Goal: Task Accomplishment & Management: Complete application form

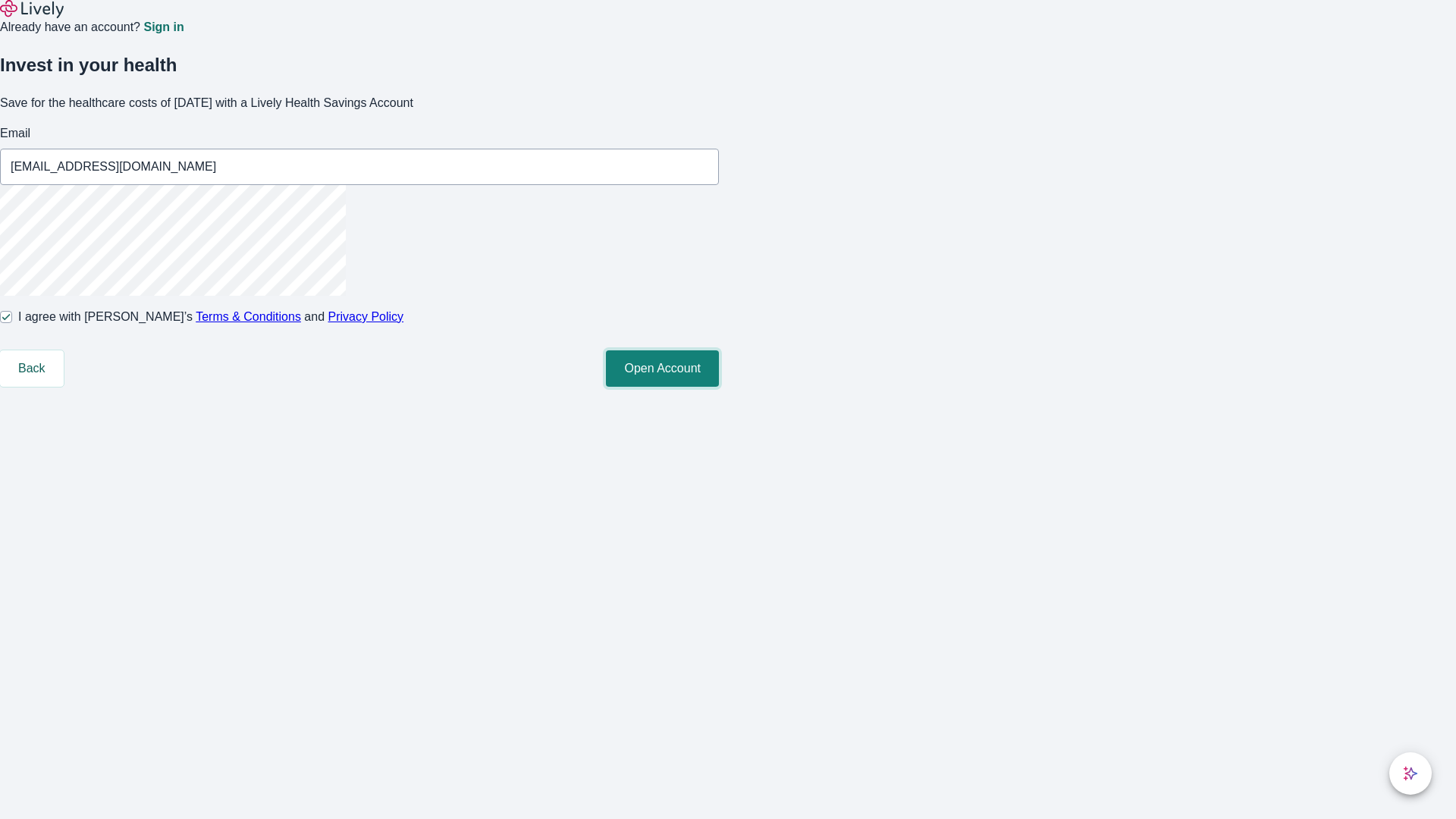
click at [719, 387] on button "Open Account" at bounding box center [662, 368] width 113 height 36
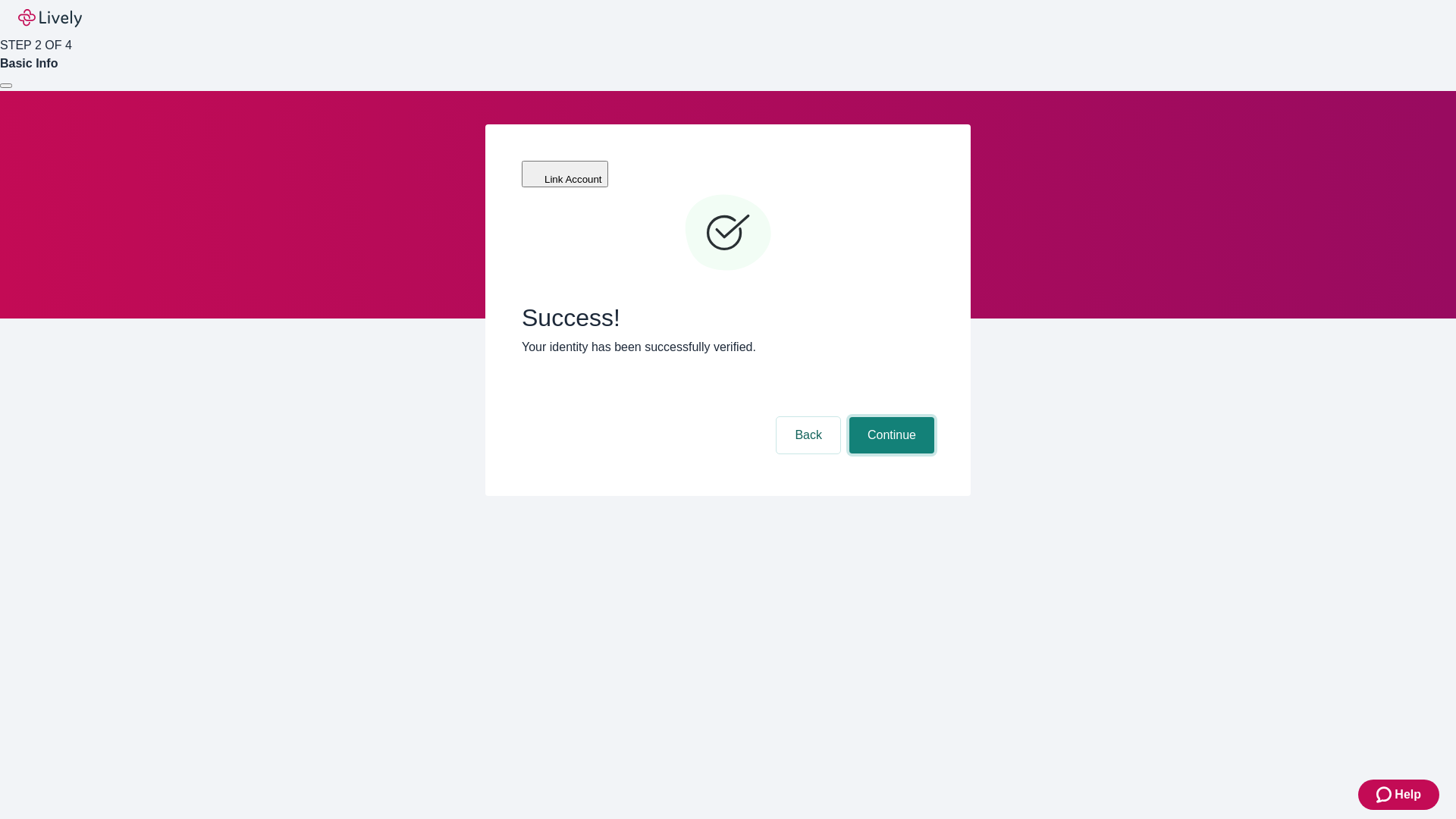
click at [889, 417] on button "Continue" at bounding box center [892, 436] width 85 height 36
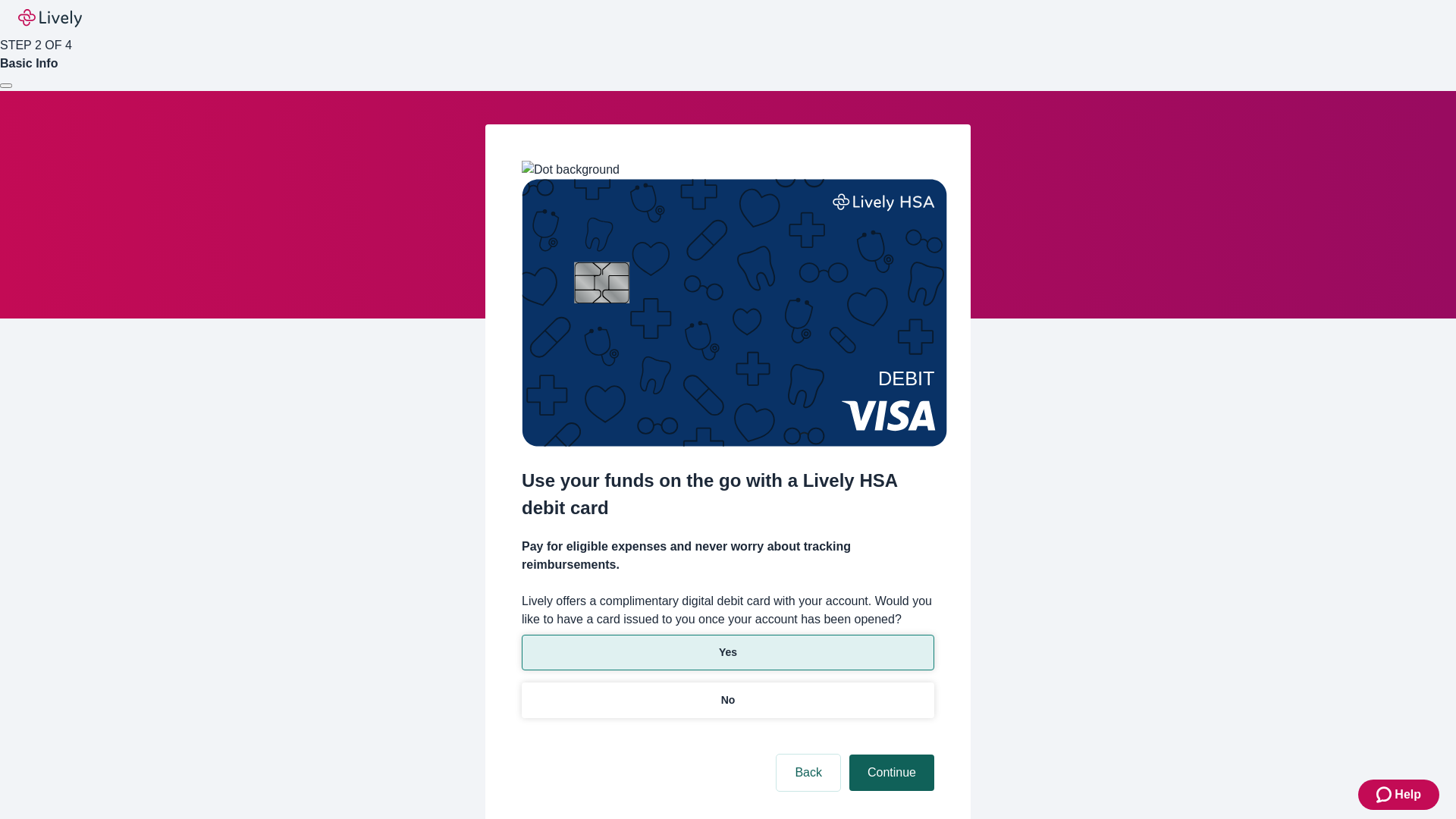
click at [728, 692] on p "No" at bounding box center [728, 700] width 14 height 16
click at [889, 754] on button "Continue" at bounding box center [892, 772] width 85 height 36
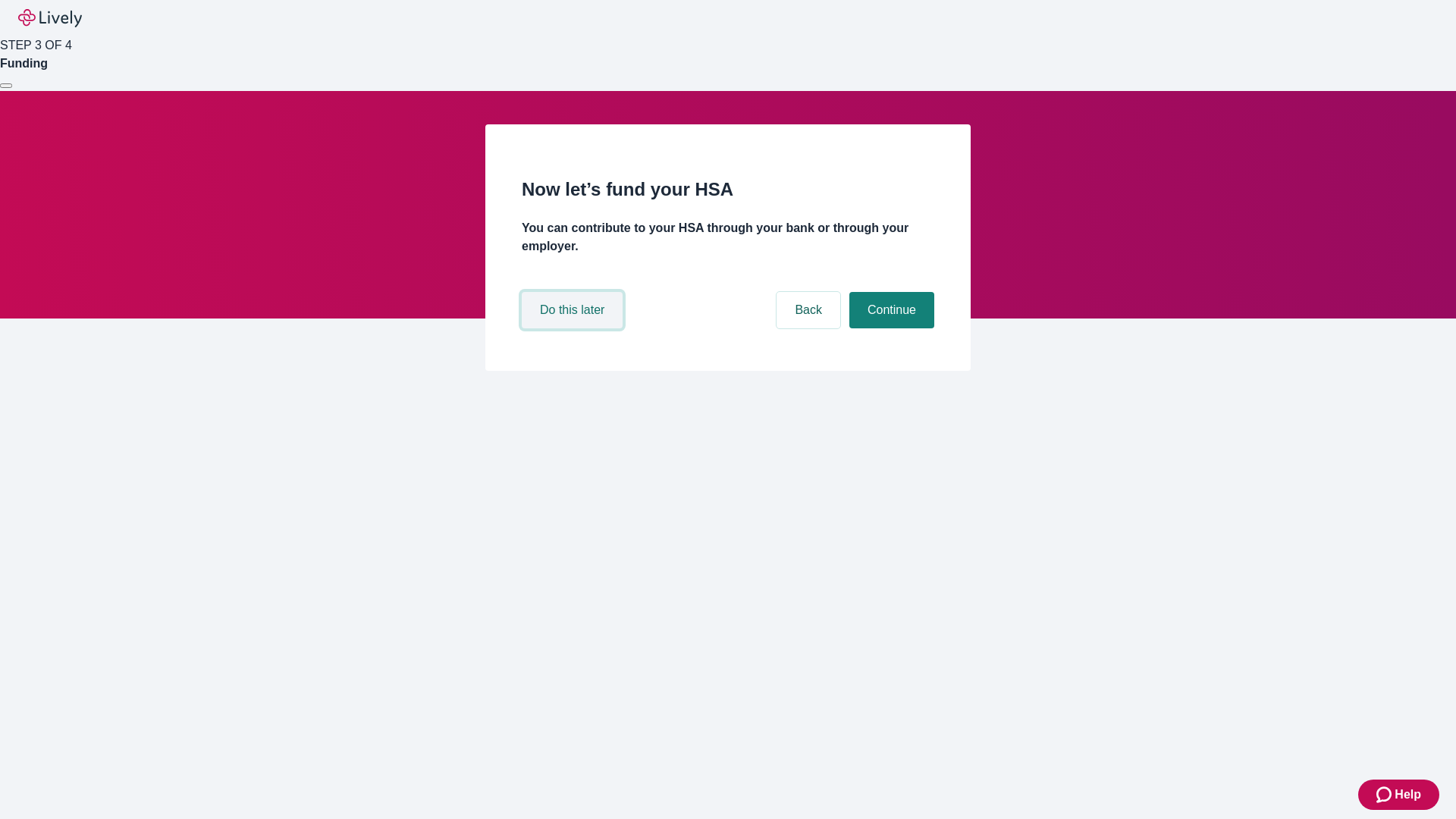
click at [574, 328] on button "Do this later" at bounding box center [572, 310] width 101 height 36
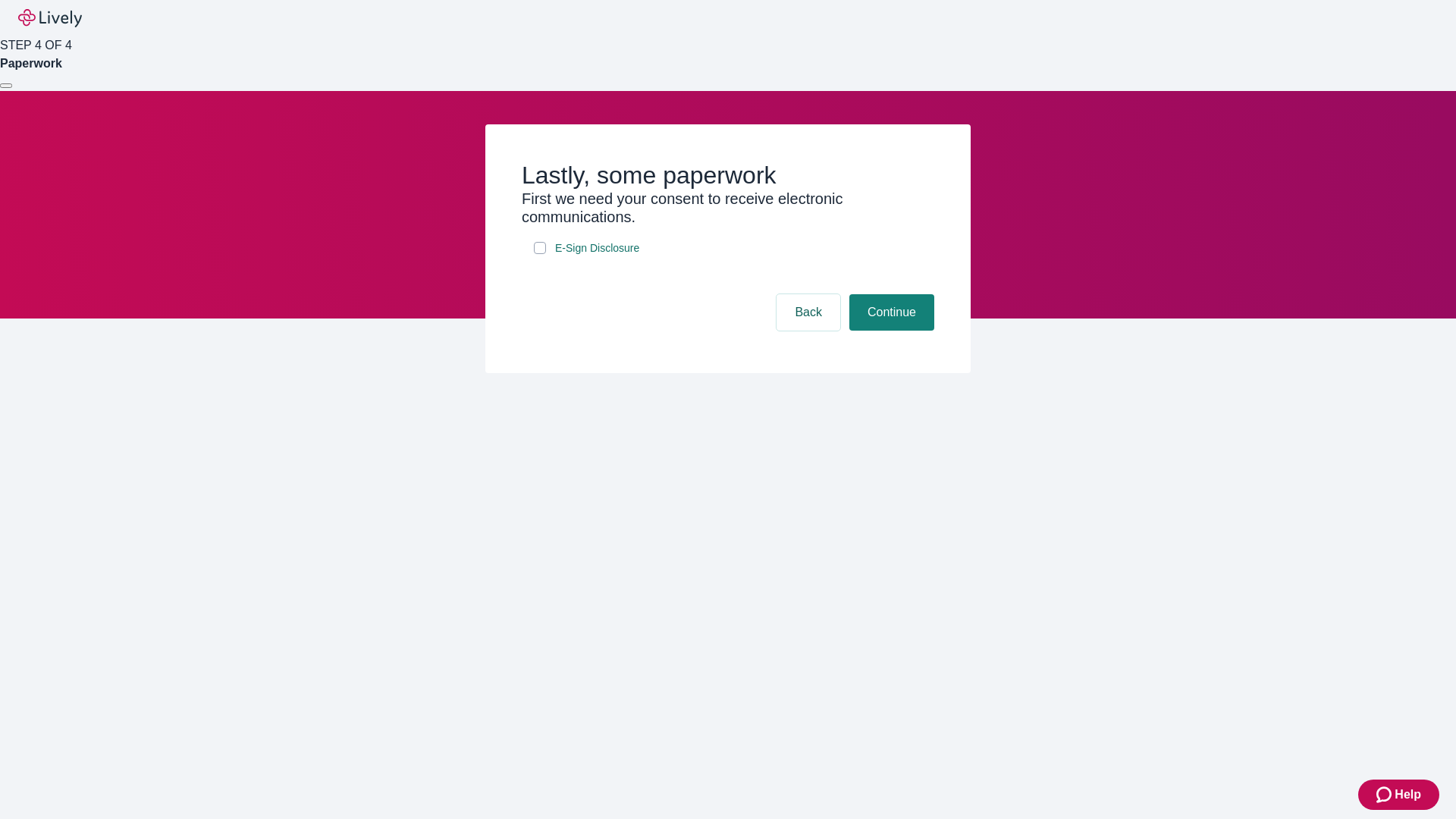
click at [540, 254] on input "E-Sign Disclosure" at bounding box center [540, 248] width 12 height 12
checkbox input "true"
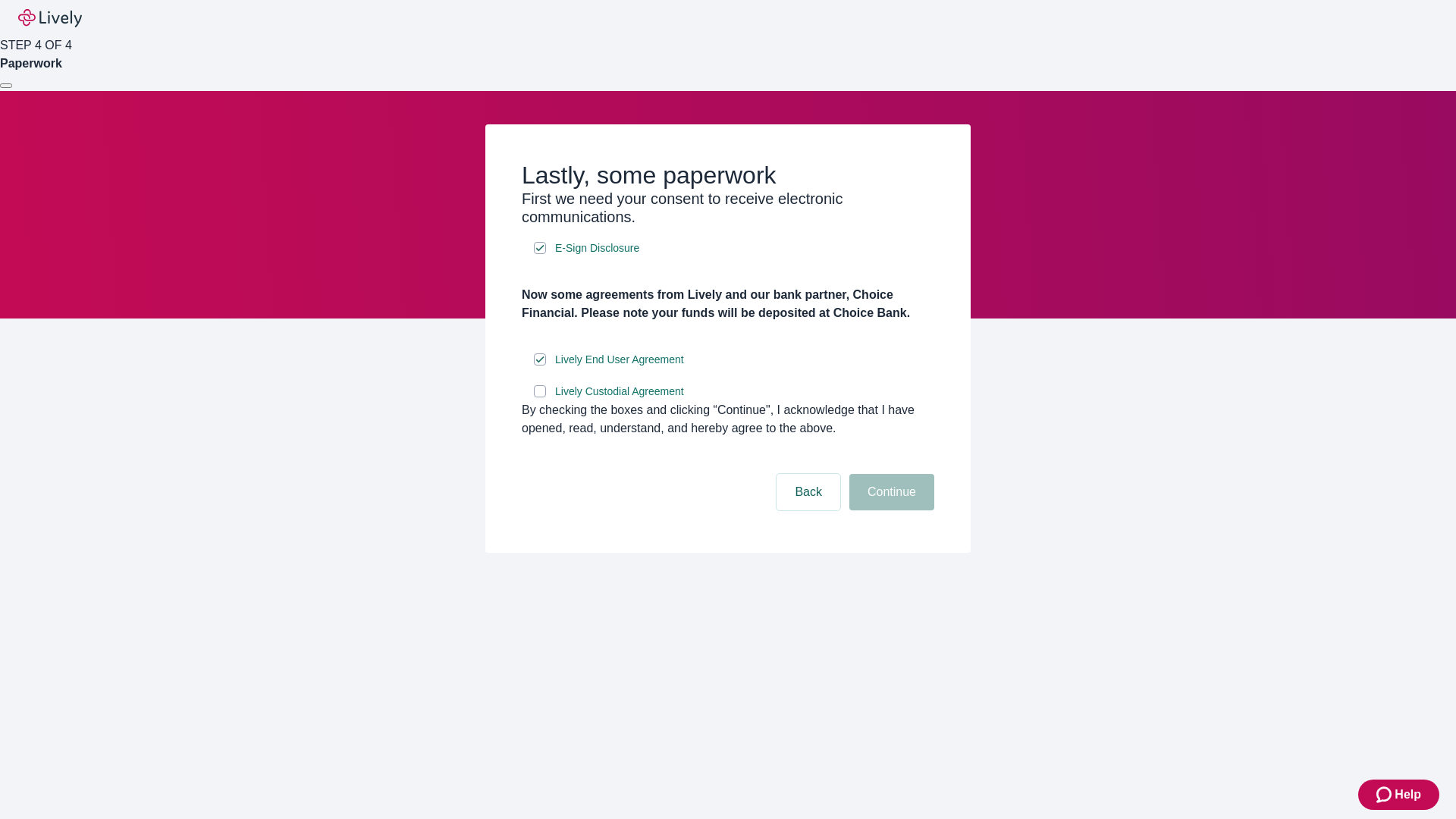
click at [540, 398] on input "Lively Custodial Agreement" at bounding box center [540, 391] width 12 height 12
checkbox input "true"
click at [889, 510] on button "Continue" at bounding box center [892, 492] width 85 height 36
